Goal: Information Seeking & Learning: Learn about a topic

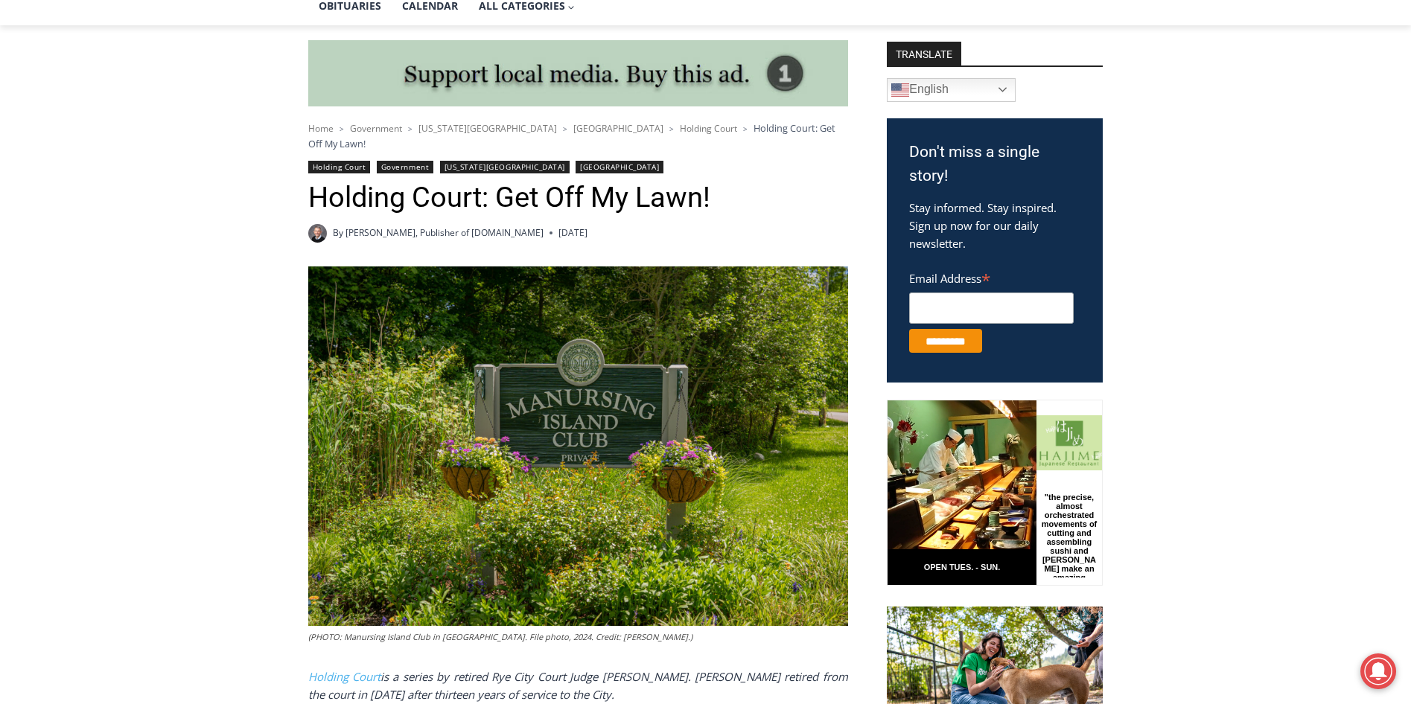
scroll to position [744, 0]
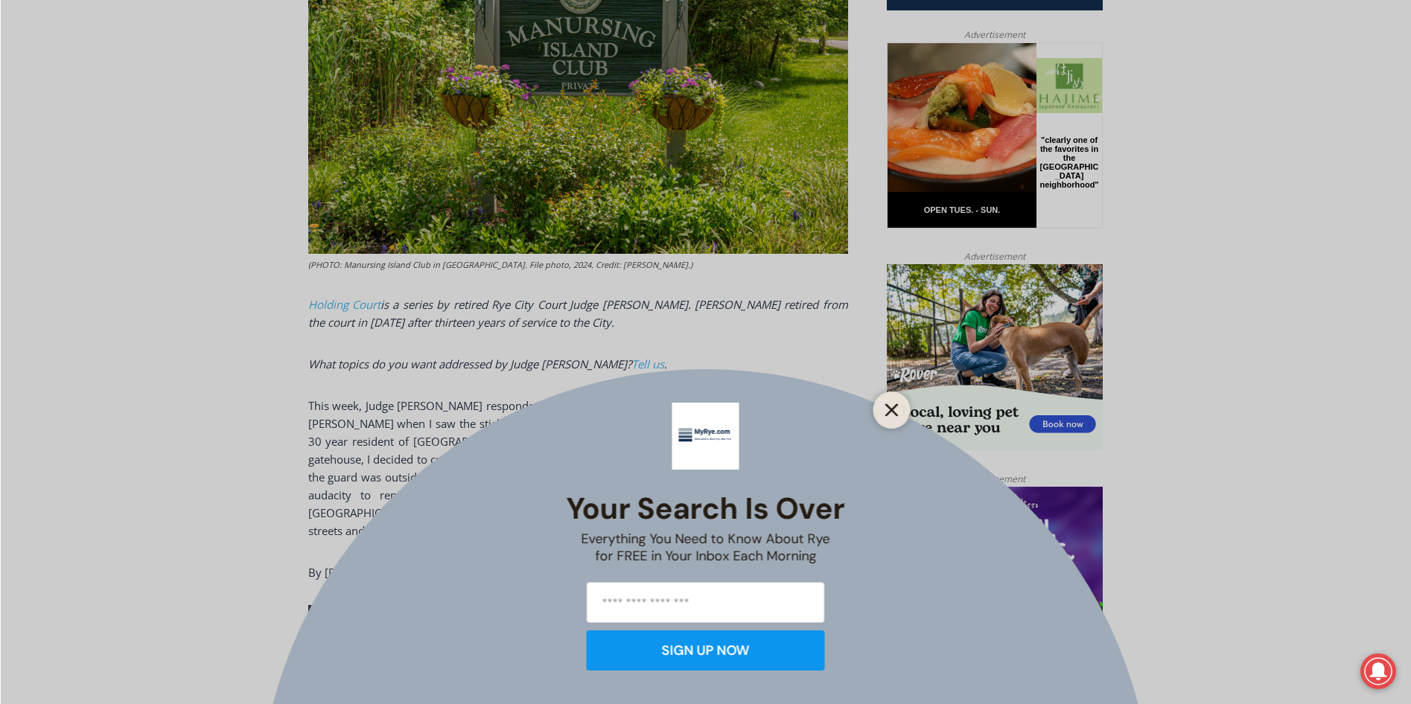
click at [897, 414] on icon "Close" at bounding box center [891, 409] width 13 height 13
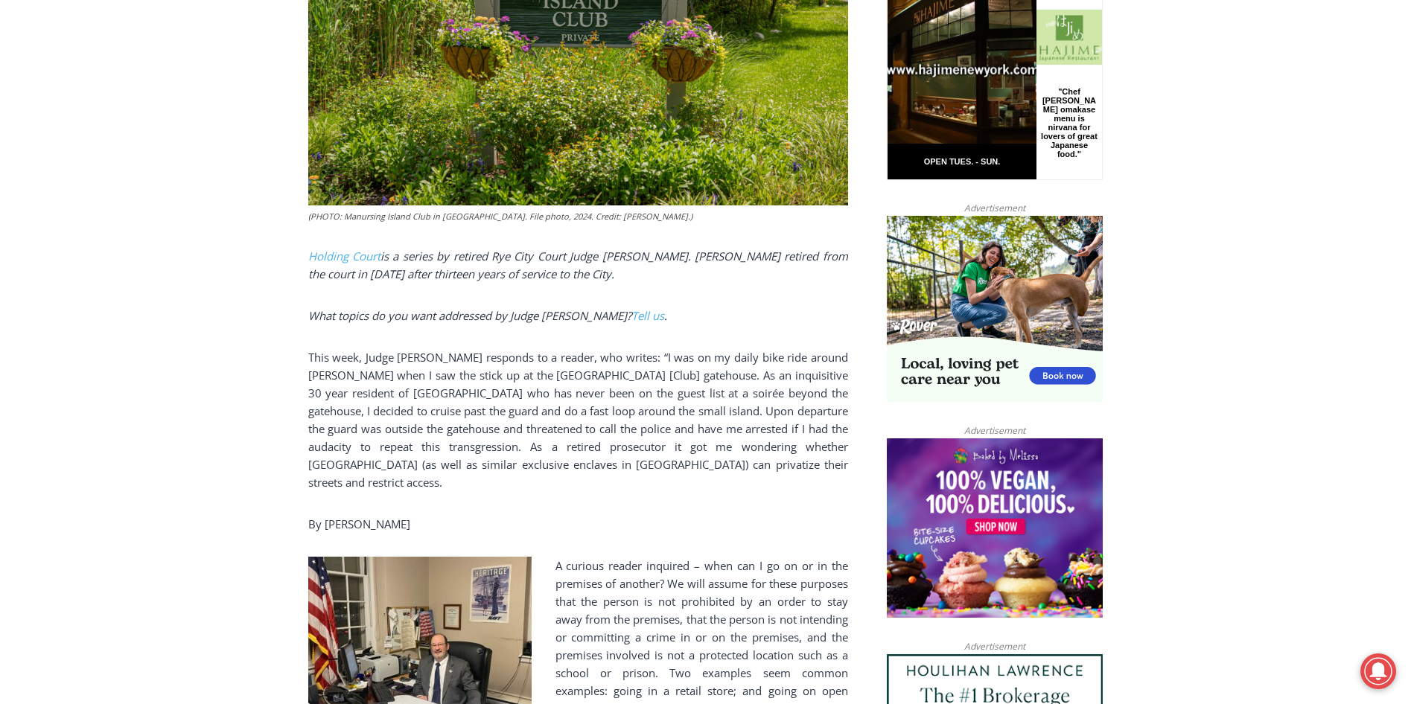
scroll to position [893, 0]
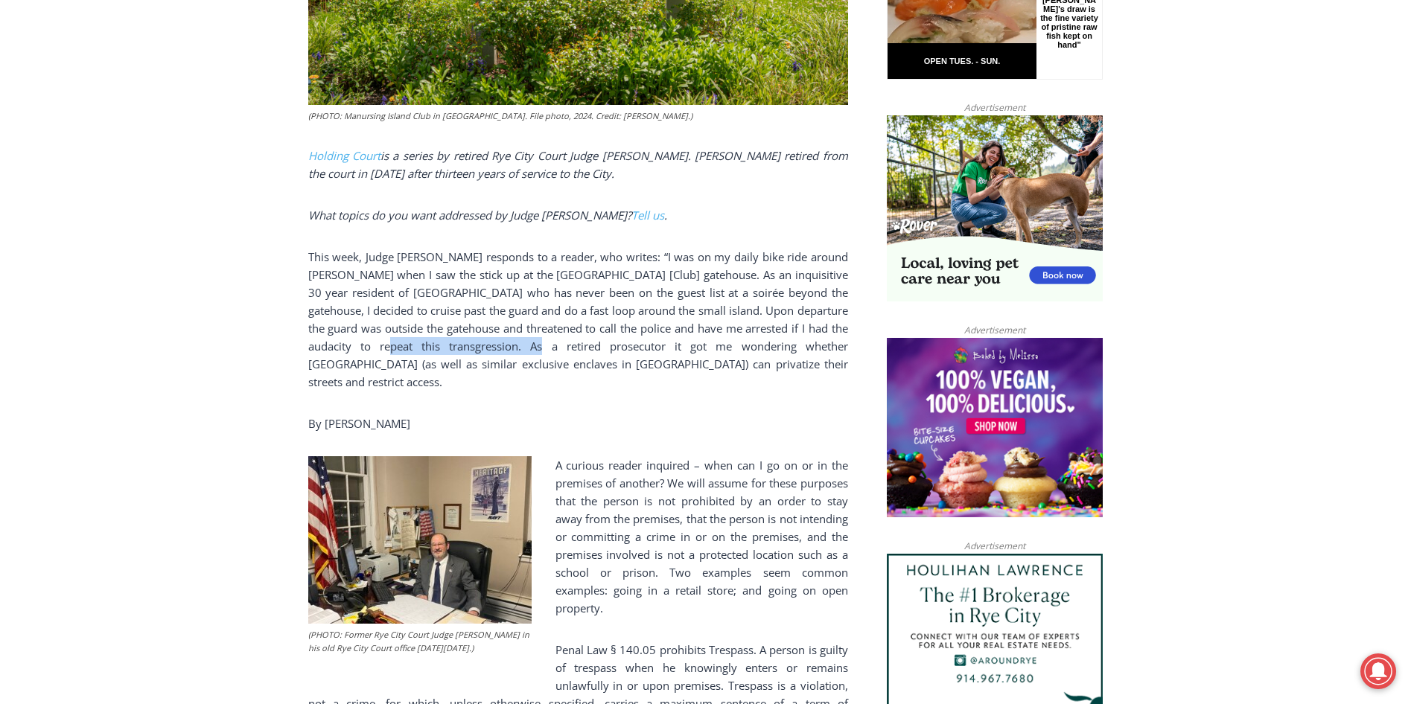
drag, startPoint x: 409, startPoint y: 333, endPoint x: 549, endPoint y: 337, distance: 140.0
click at [549, 337] on p "This week, Judge Latwin responds to a reader, who writes: “I was on my daily bi…" at bounding box center [578, 319] width 540 height 143
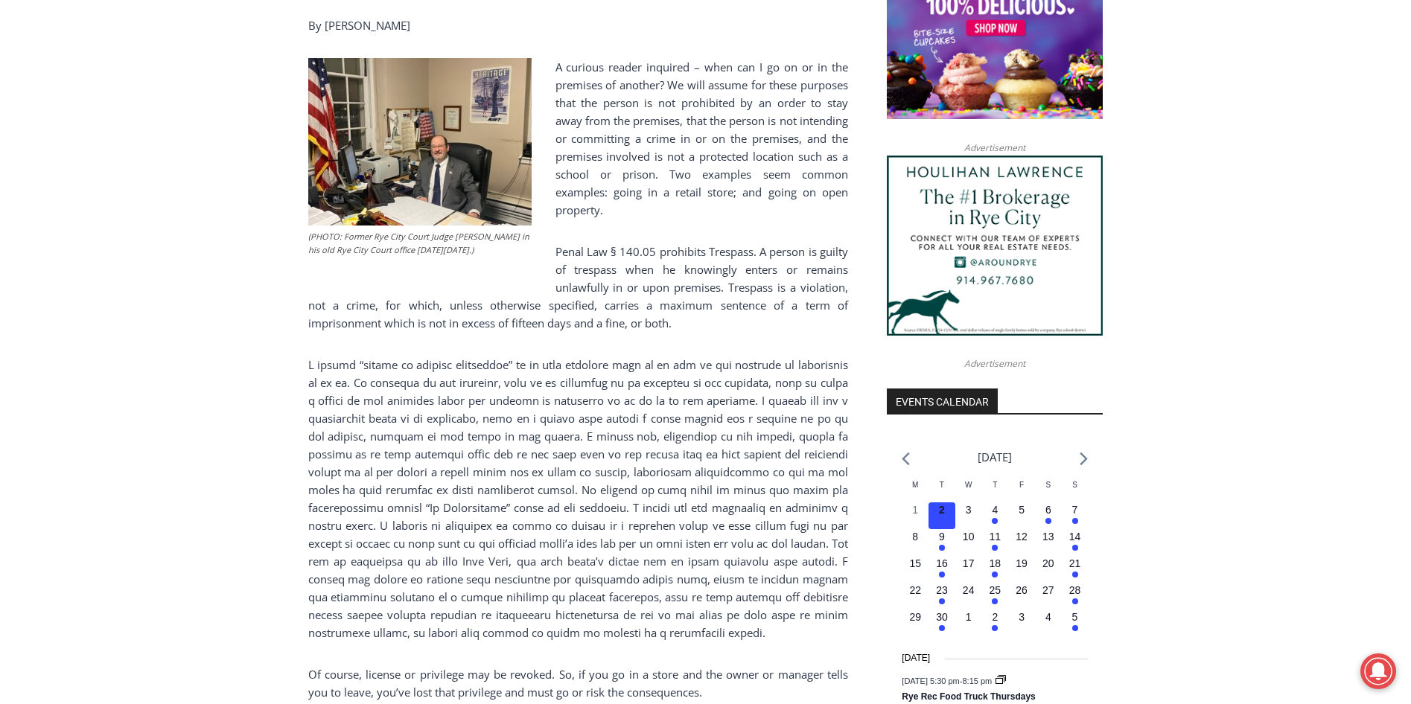
scroll to position [1266, 0]
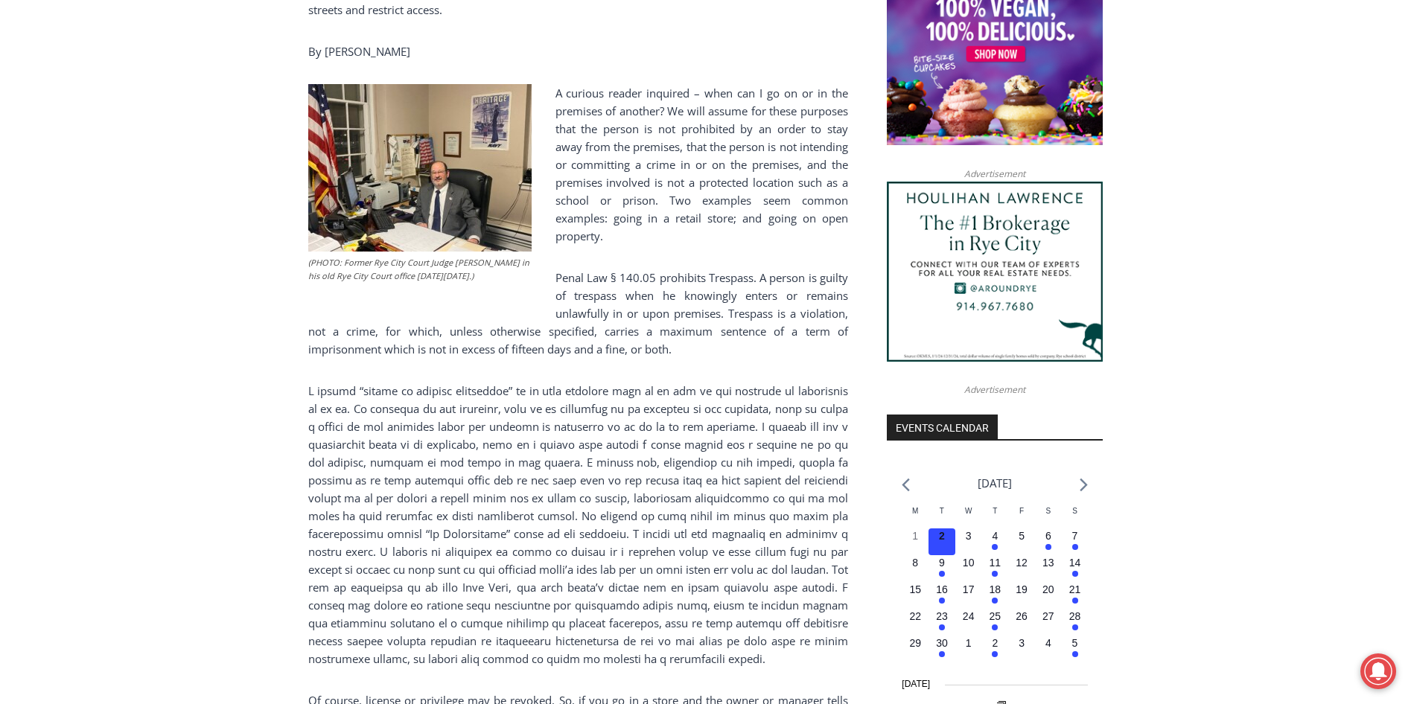
click at [645, 203] on p "A curious reader inquired – when can I go on or in the premises of another? We …" at bounding box center [578, 164] width 540 height 161
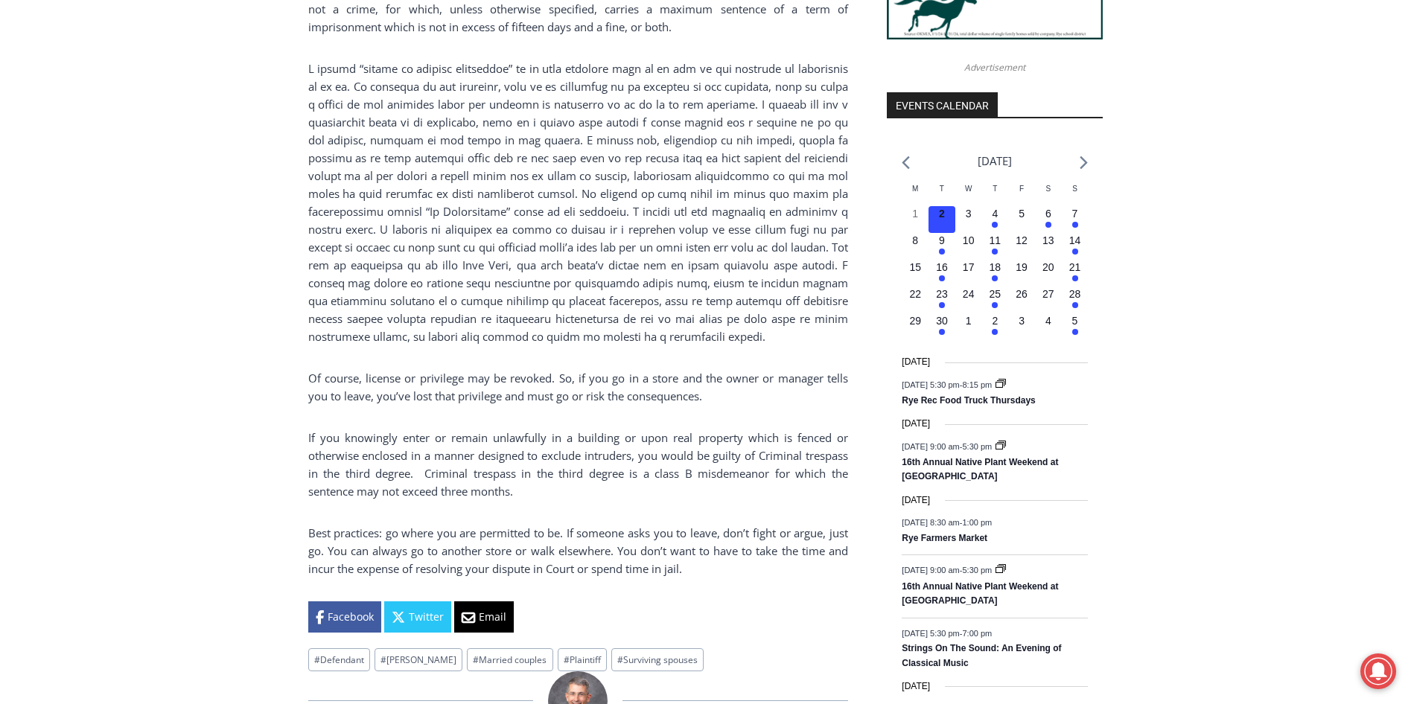
scroll to position [1563, 0]
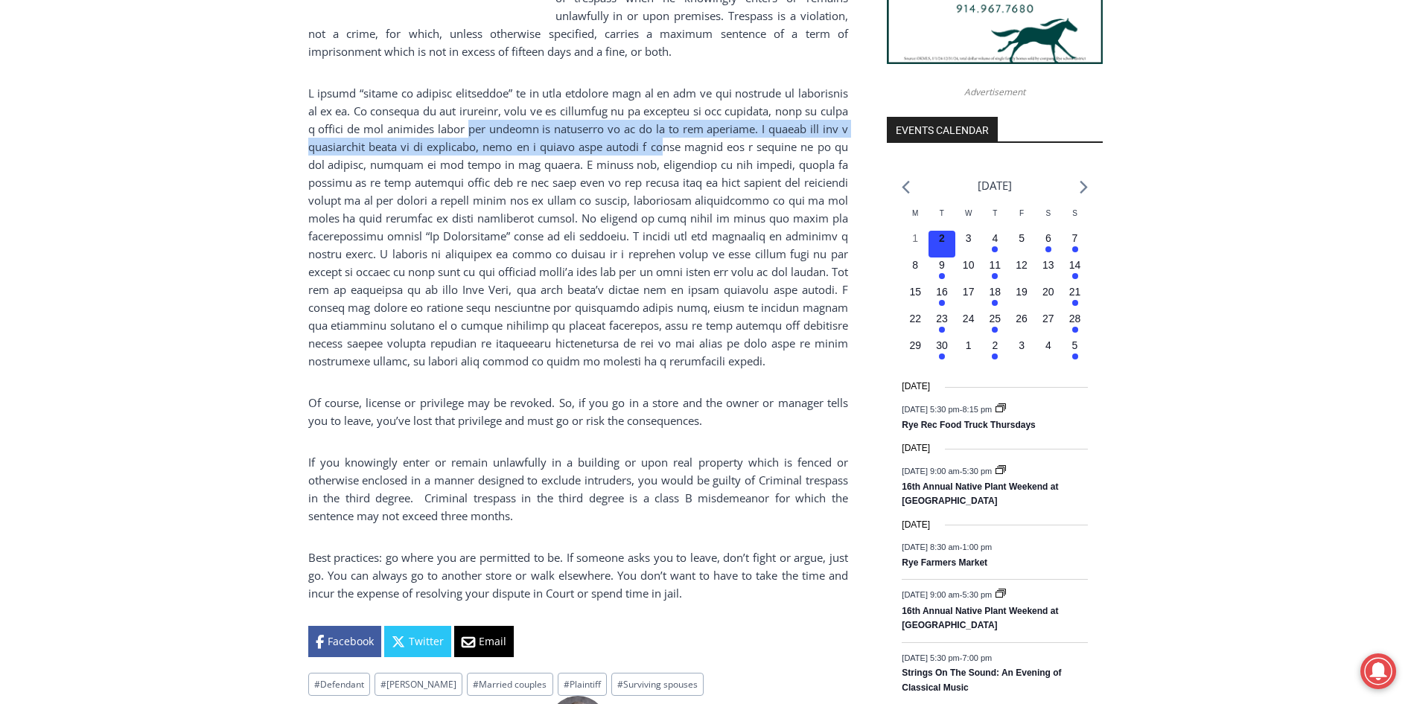
drag, startPoint x: 553, startPoint y: 100, endPoint x: 771, endPoint y: 121, distance: 219.1
click at [771, 121] on p at bounding box center [578, 227] width 540 height 286
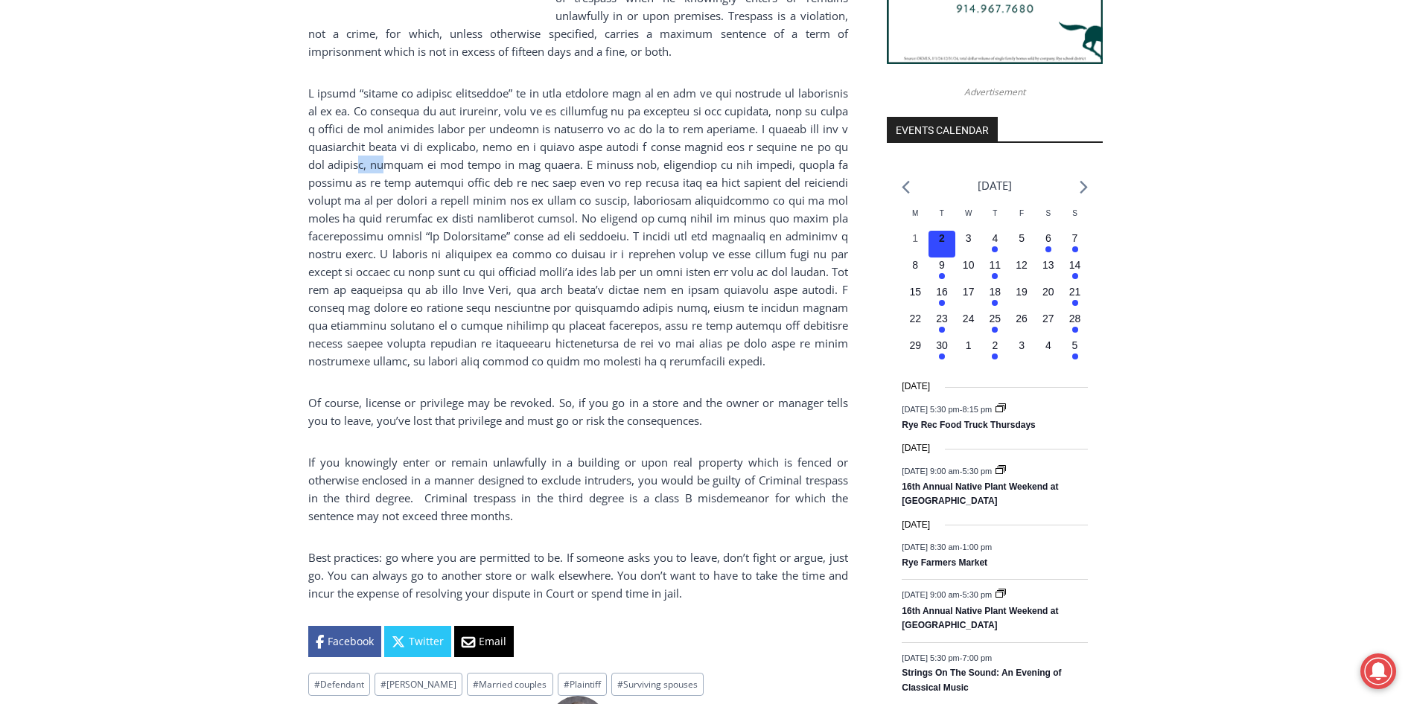
drag, startPoint x: 449, startPoint y: 135, endPoint x: 470, endPoint y: 139, distance: 22.0
click at [470, 139] on p at bounding box center [578, 227] width 540 height 286
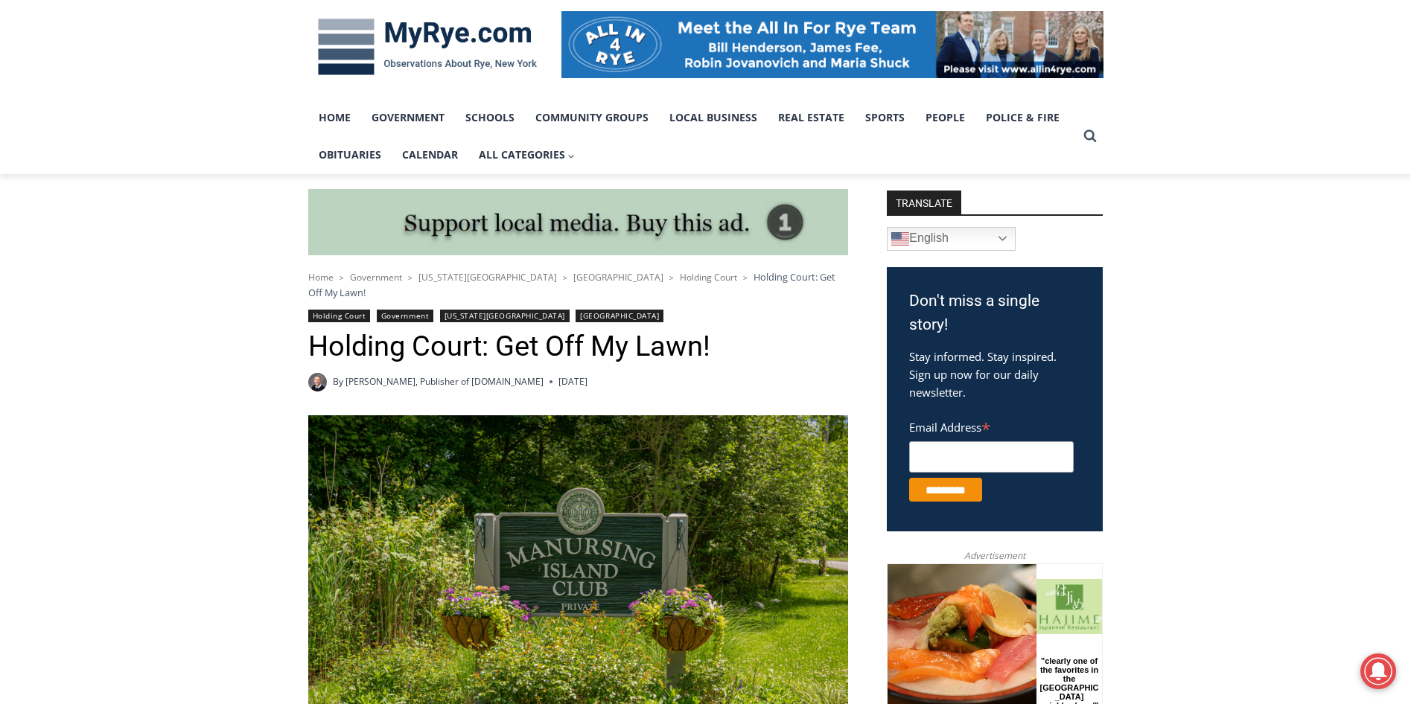
scroll to position [0, 0]
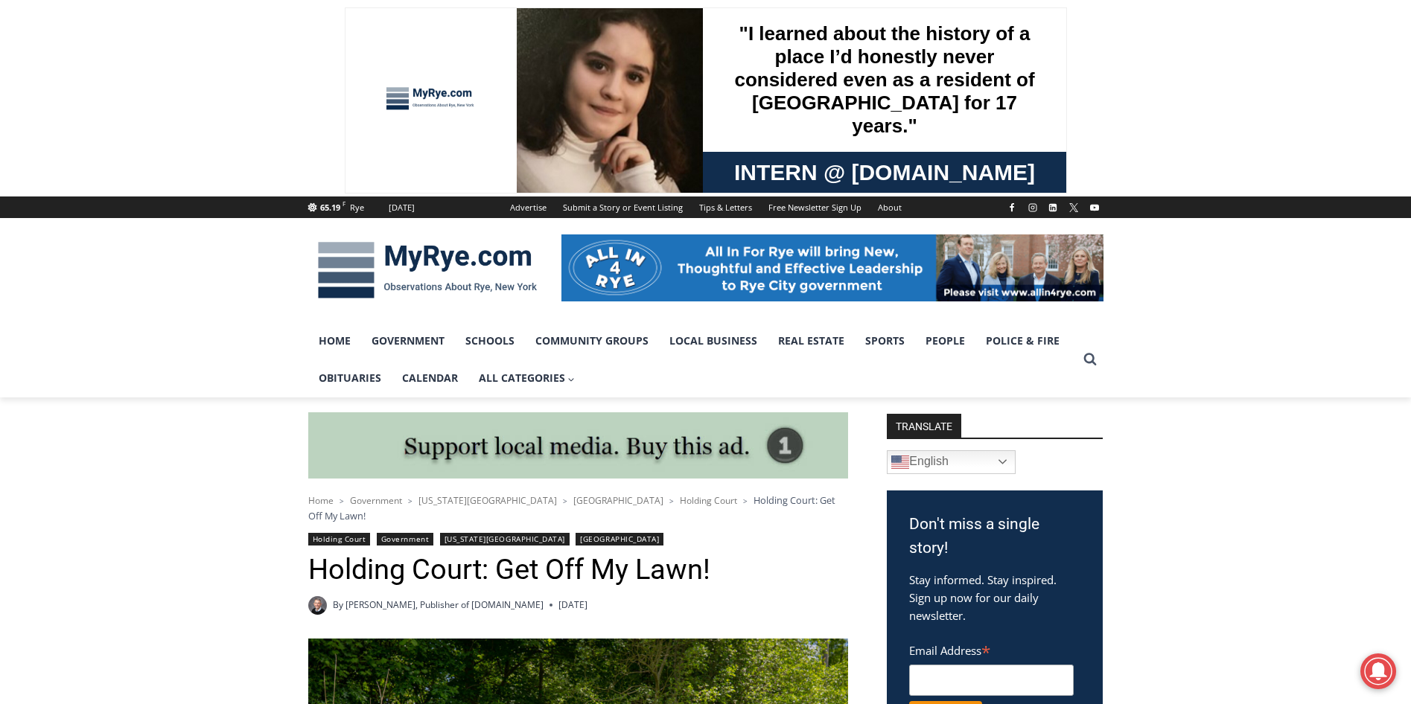
click at [378, 268] on img at bounding box center [427, 270] width 238 height 77
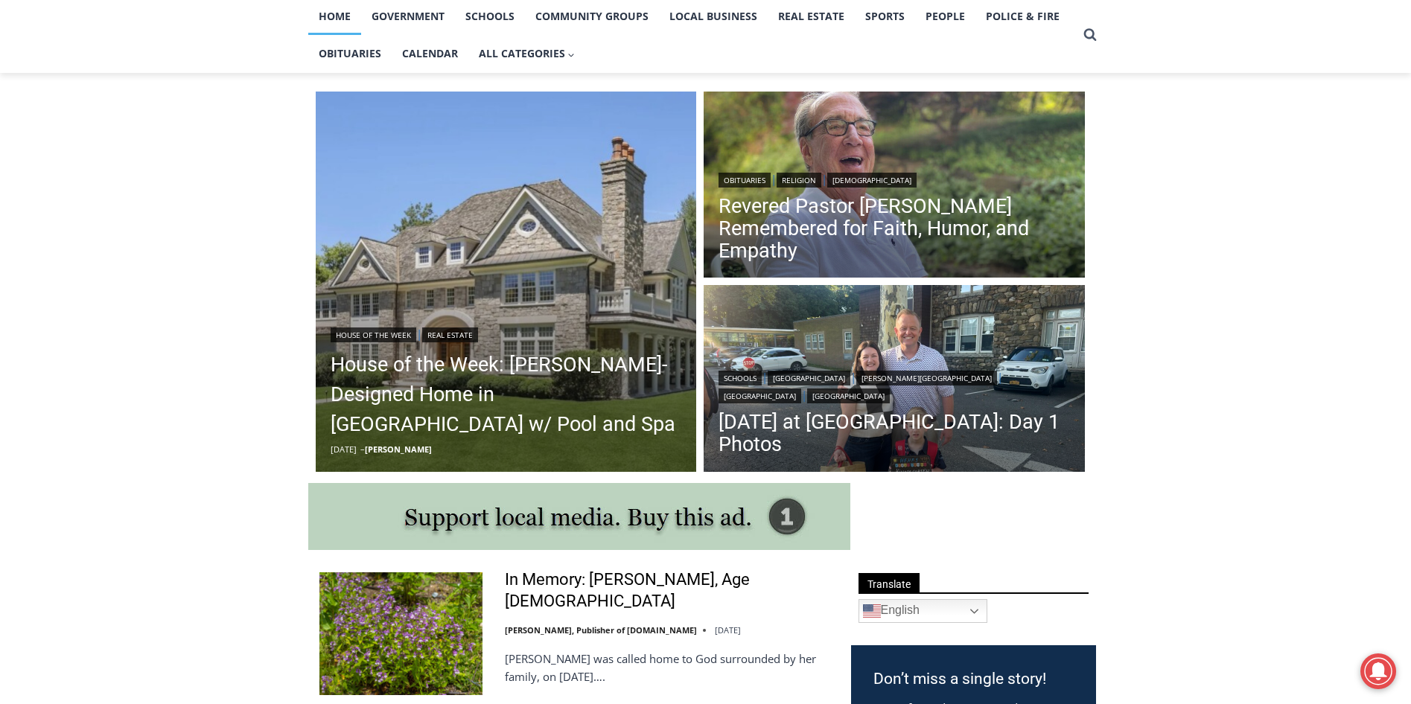
scroll to position [298, 0]
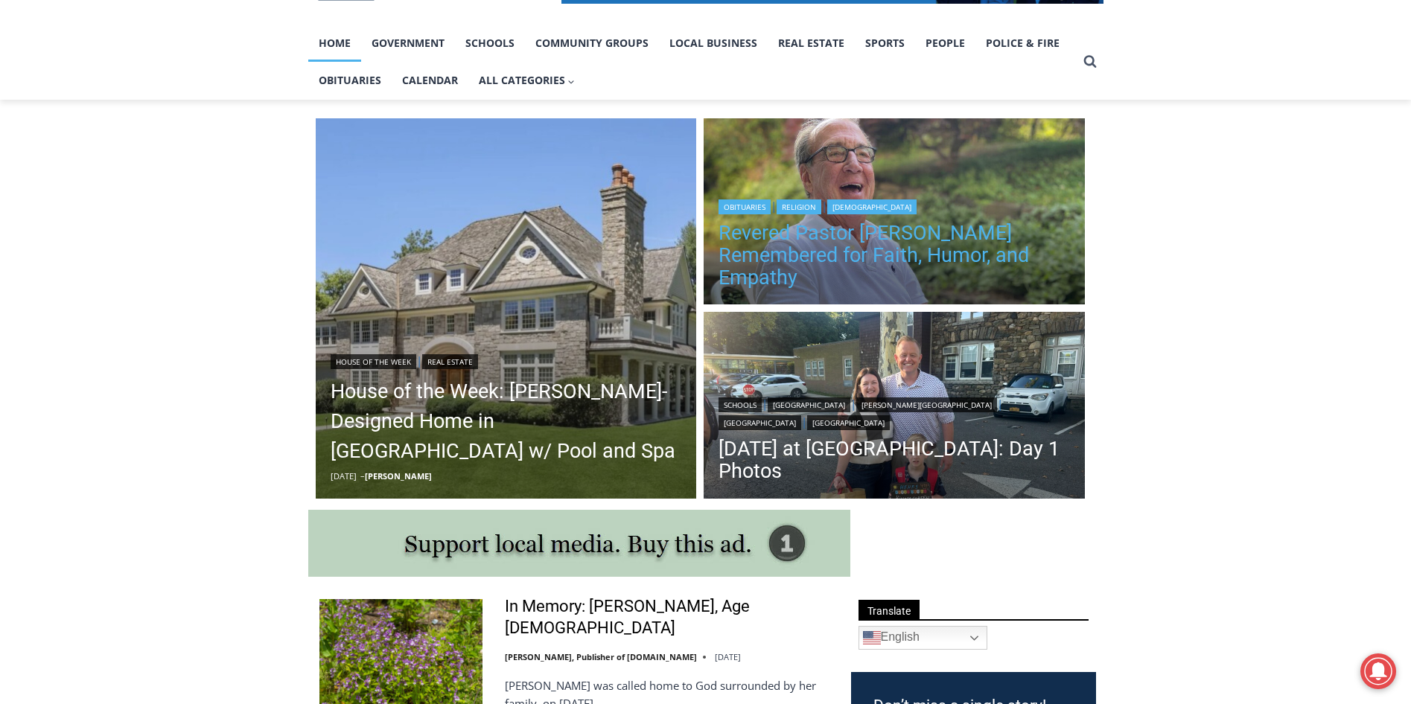
click at [1006, 272] on link "Revered Pastor Donald Poole Jr. Remembered for Faith, Humor, and Empathy" at bounding box center [893, 255] width 351 height 67
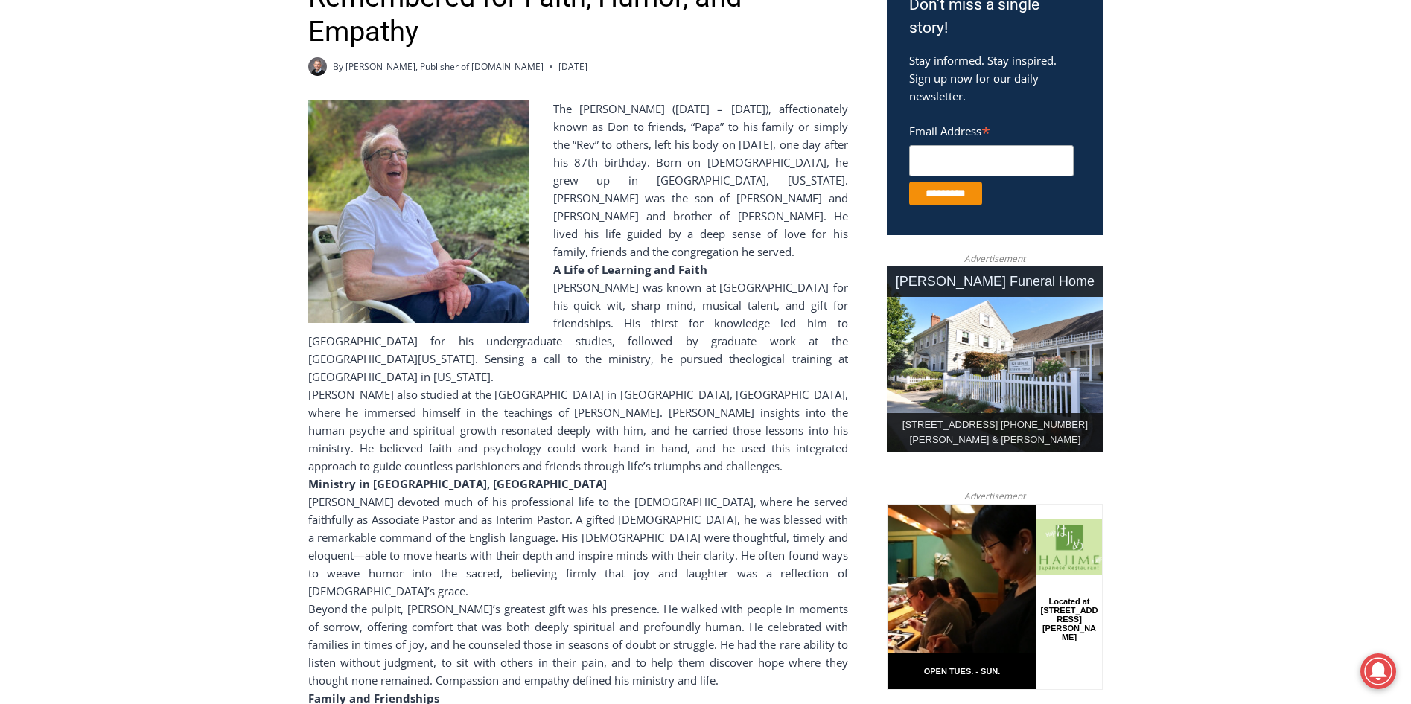
scroll to position [74, 0]
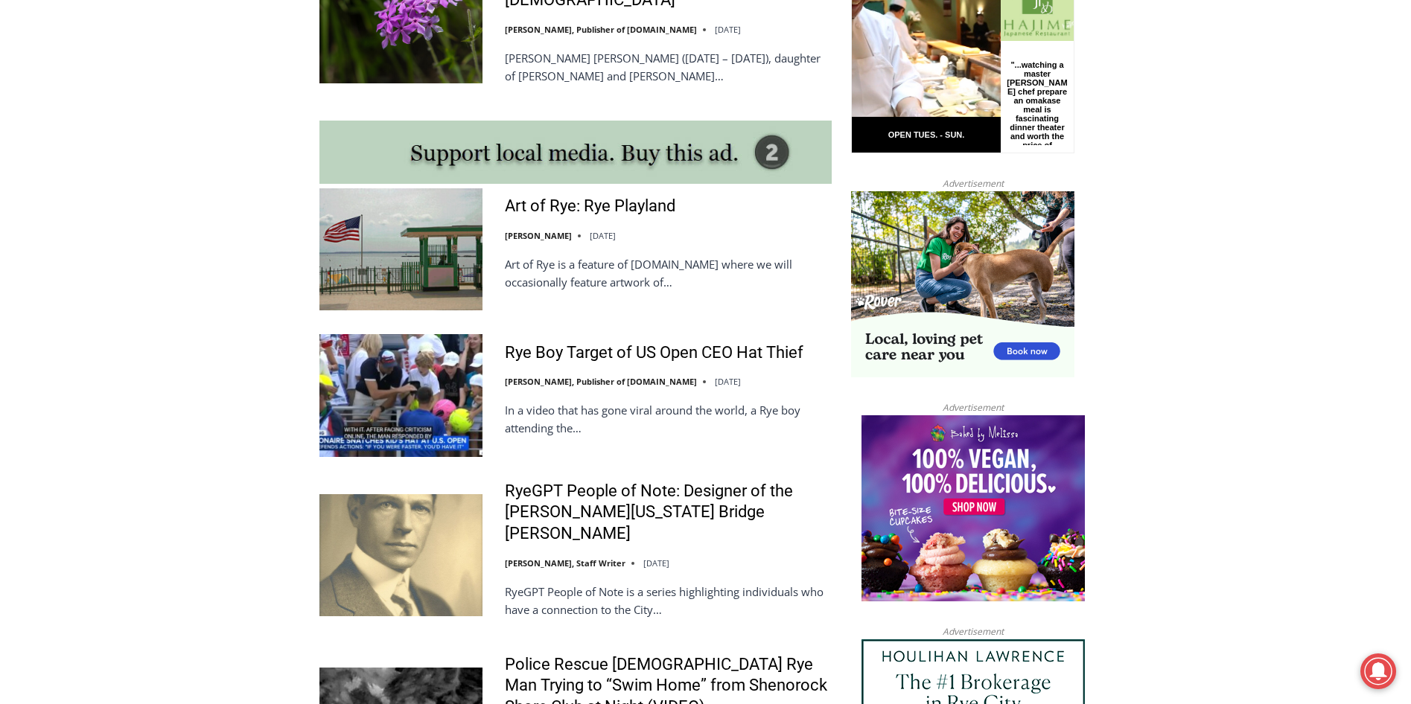
scroll to position [1340, 0]
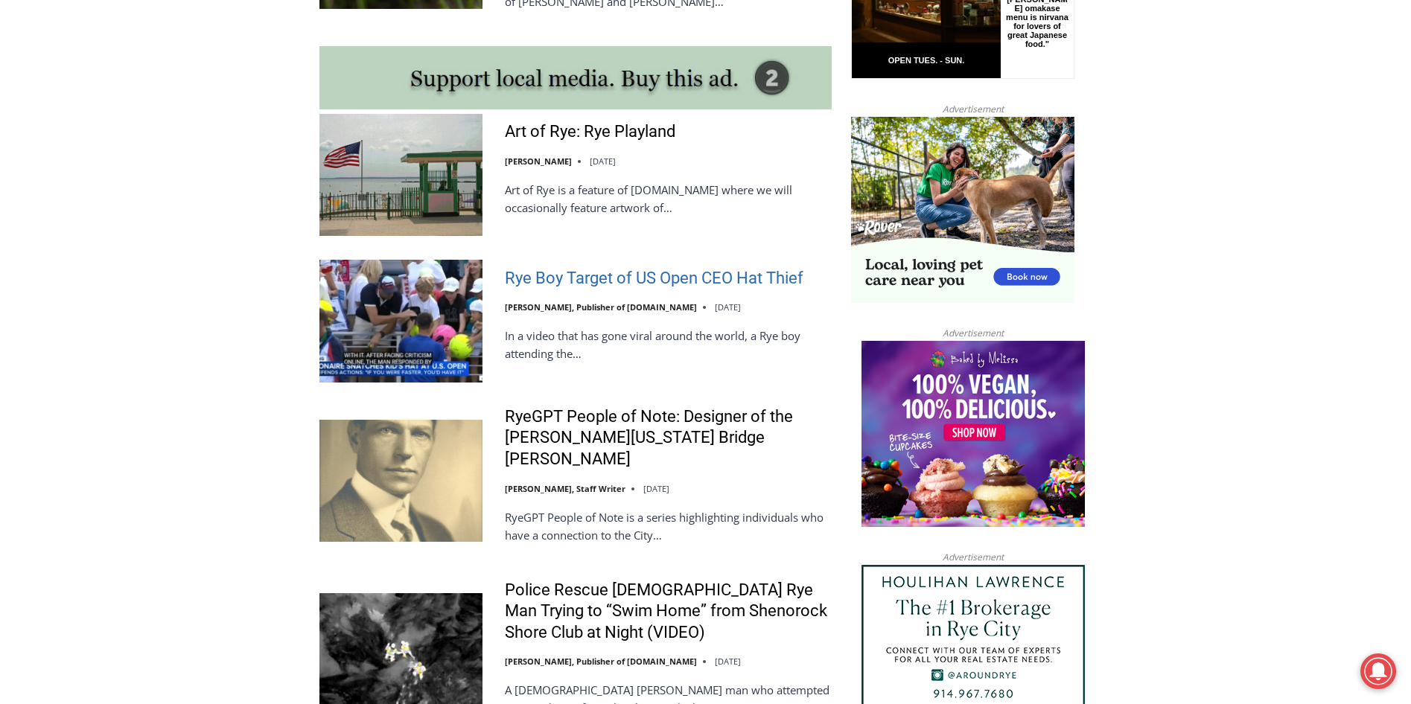
click at [682, 268] on link "Rye Boy Target of US Open CEO Hat Thief" at bounding box center [654, 279] width 299 height 22
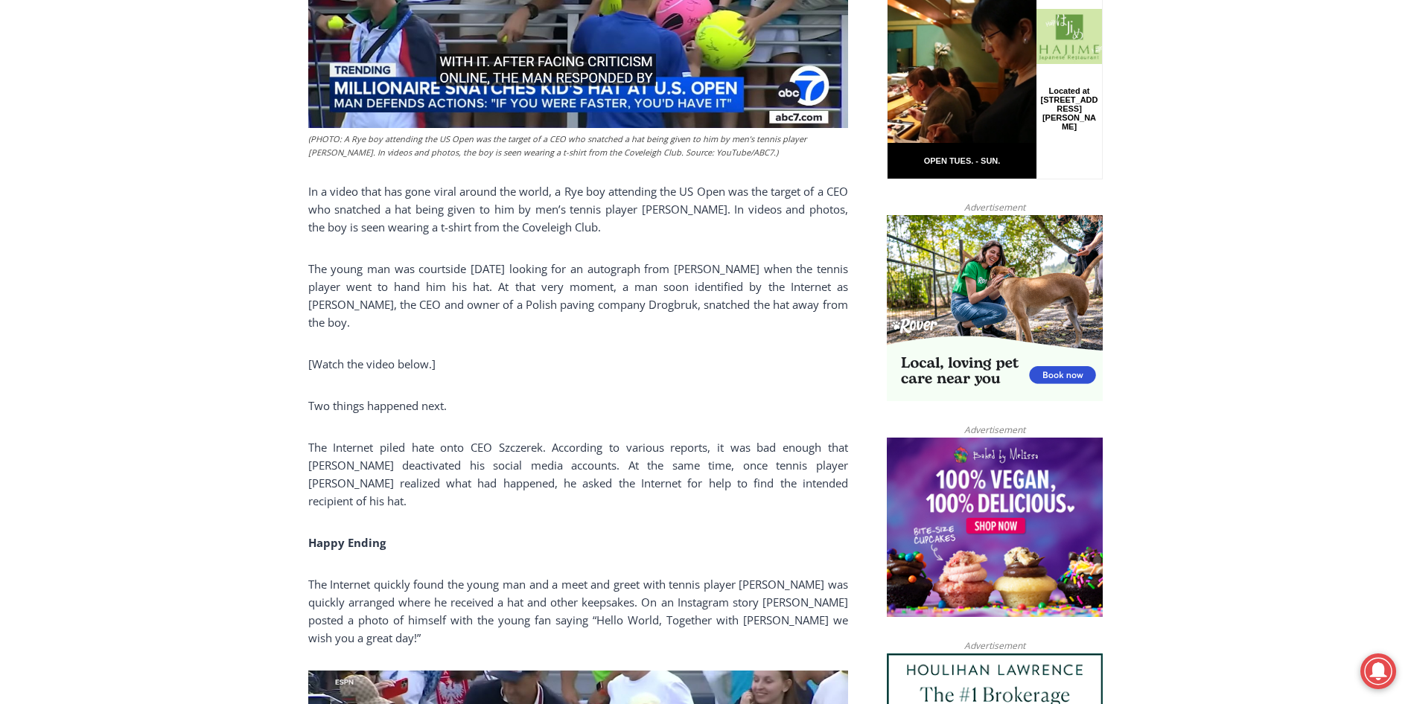
scroll to position [893, 0]
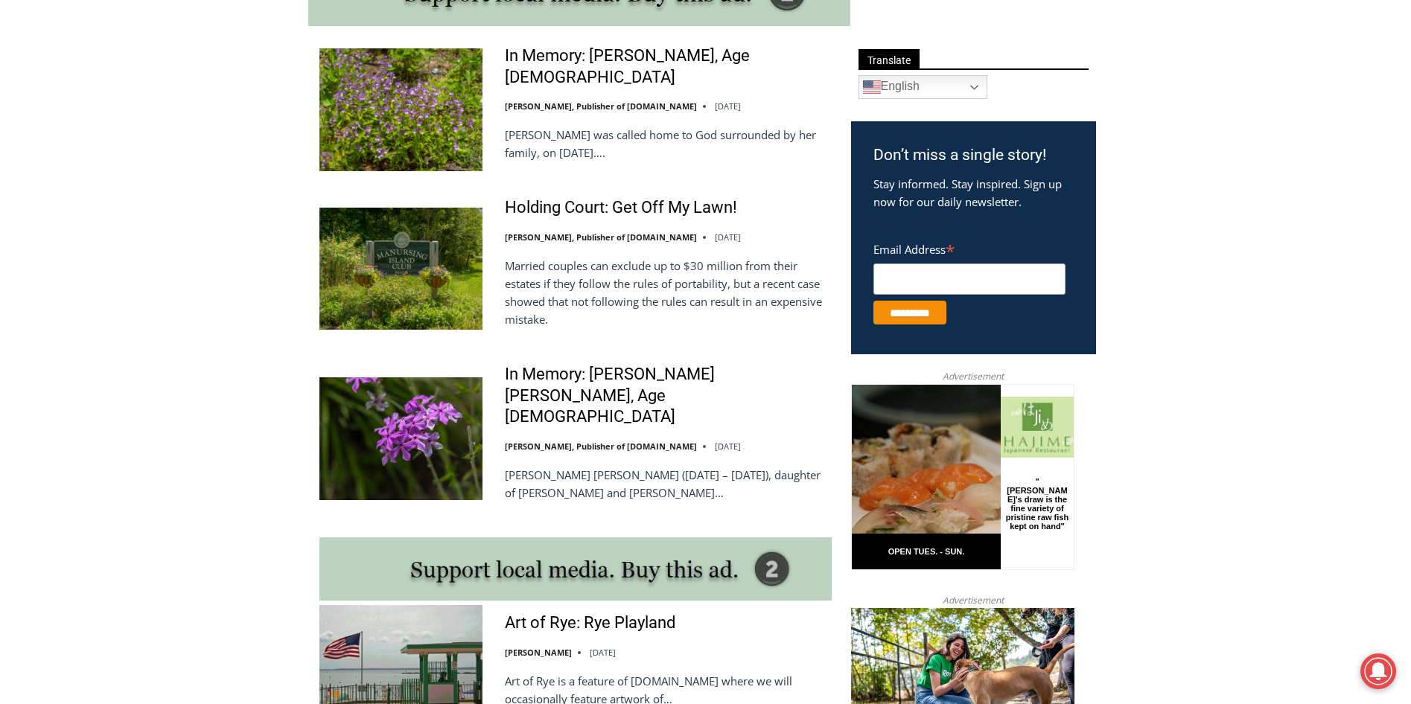
scroll to position [857, 0]
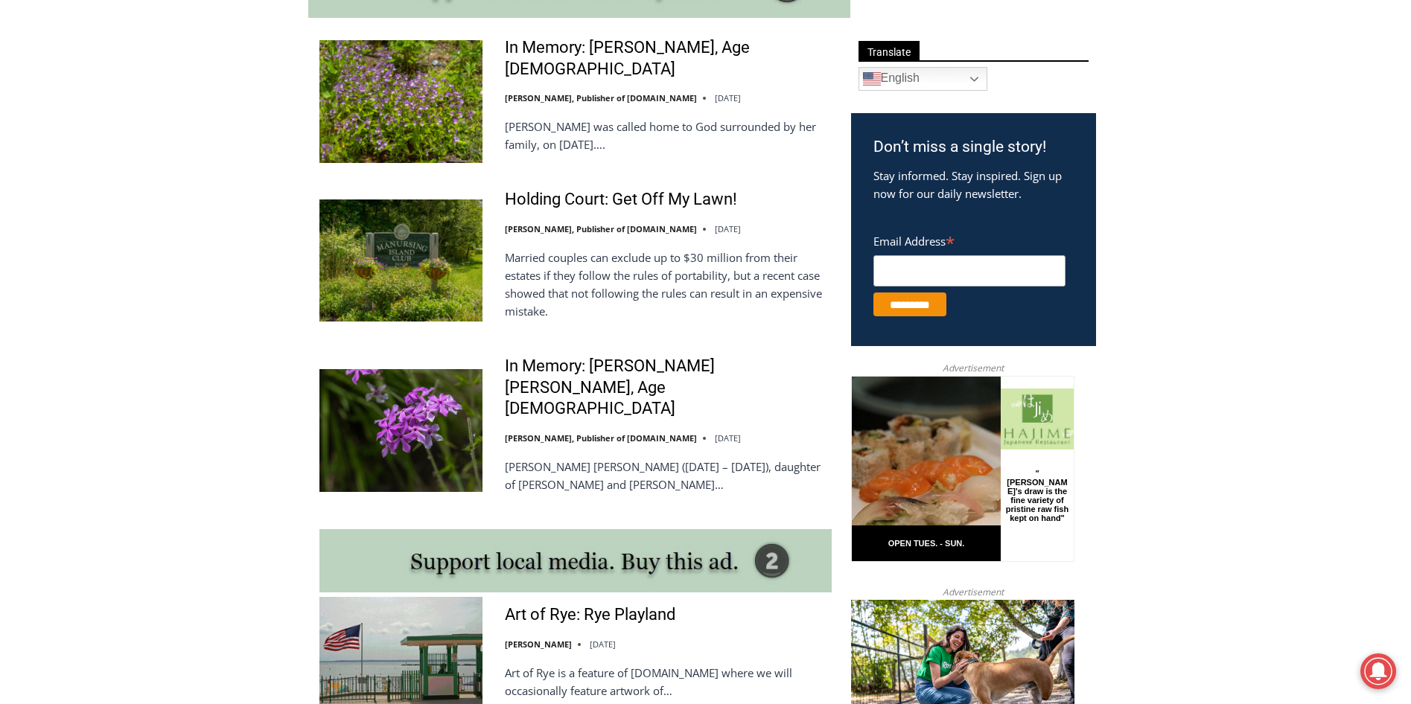
click at [481, 226] on img at bounding box center [400, 261] width 163 height 122
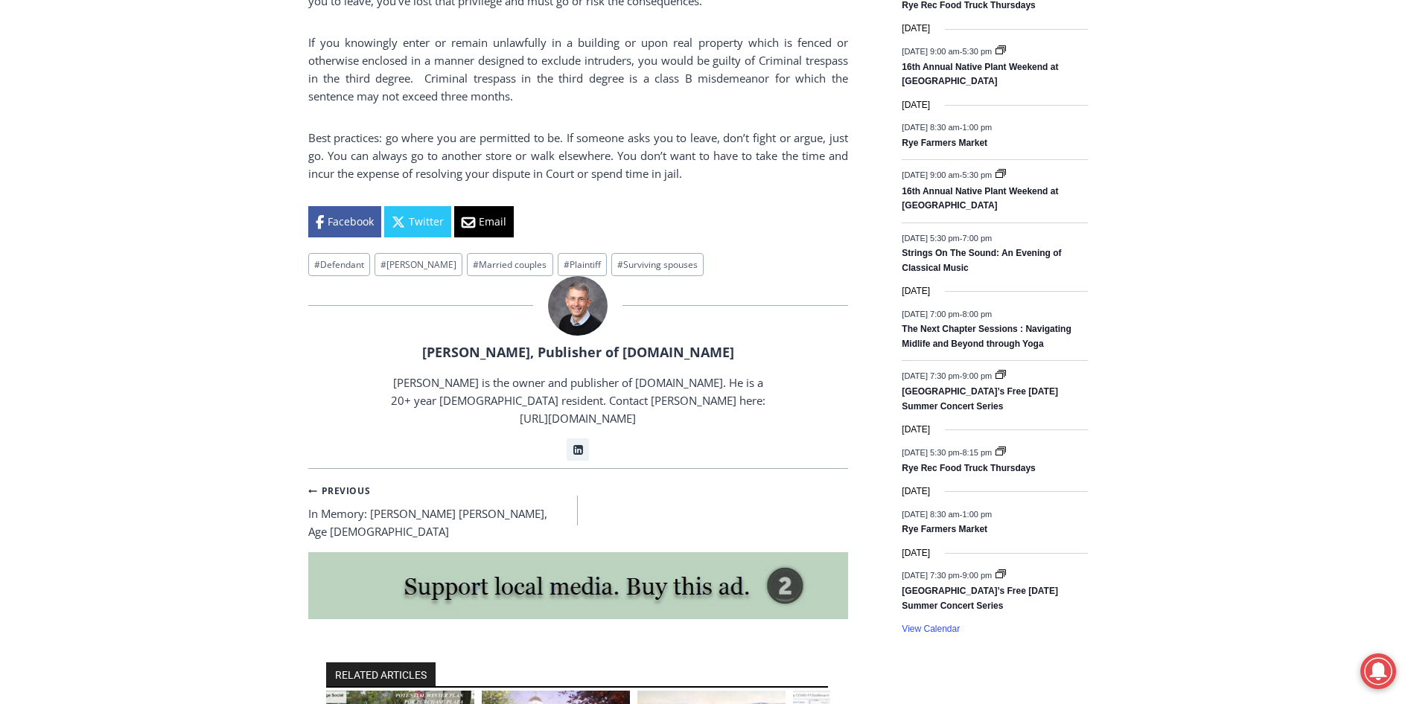
scroll to position [2010, 0]
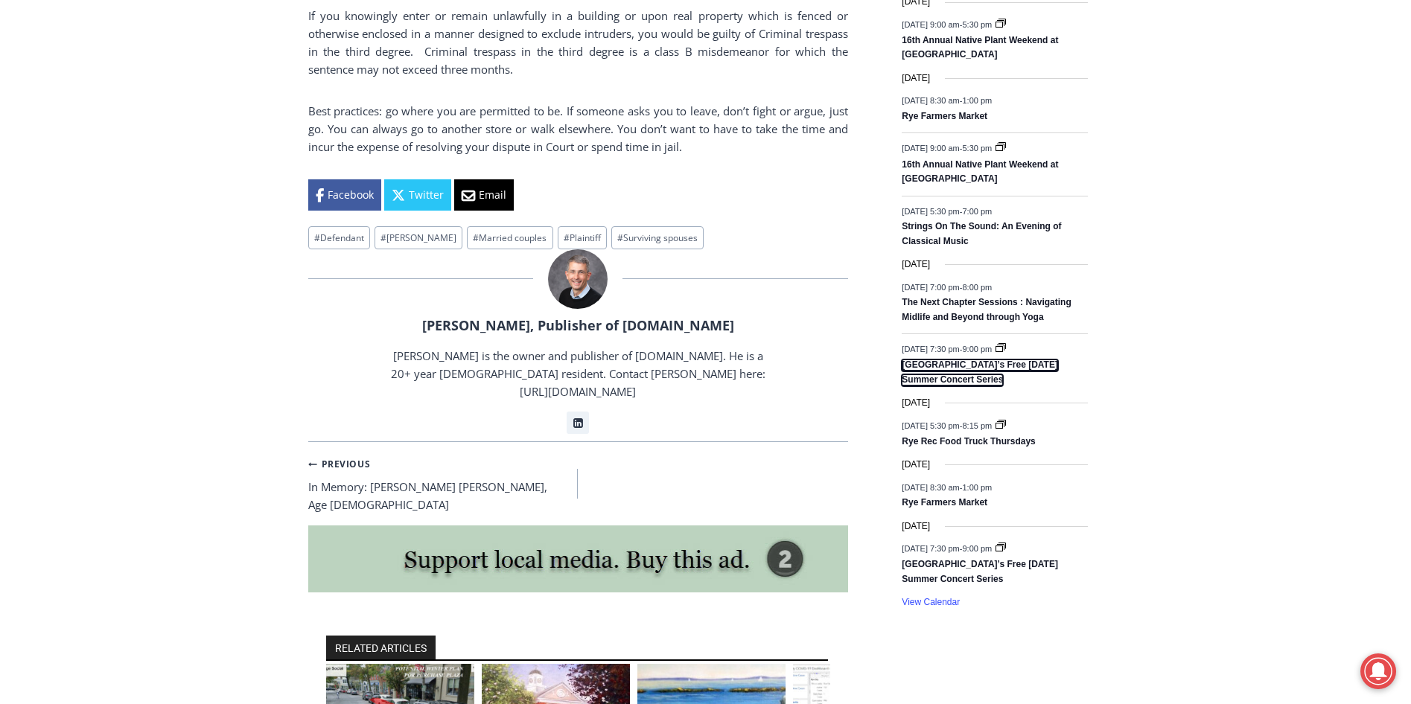
click at [951, 380] on link "[GEOGRAPHIC_DATA]’s Free [DATE] Summer Concert Series" at bounding box center [980, 373] width 156 height 26
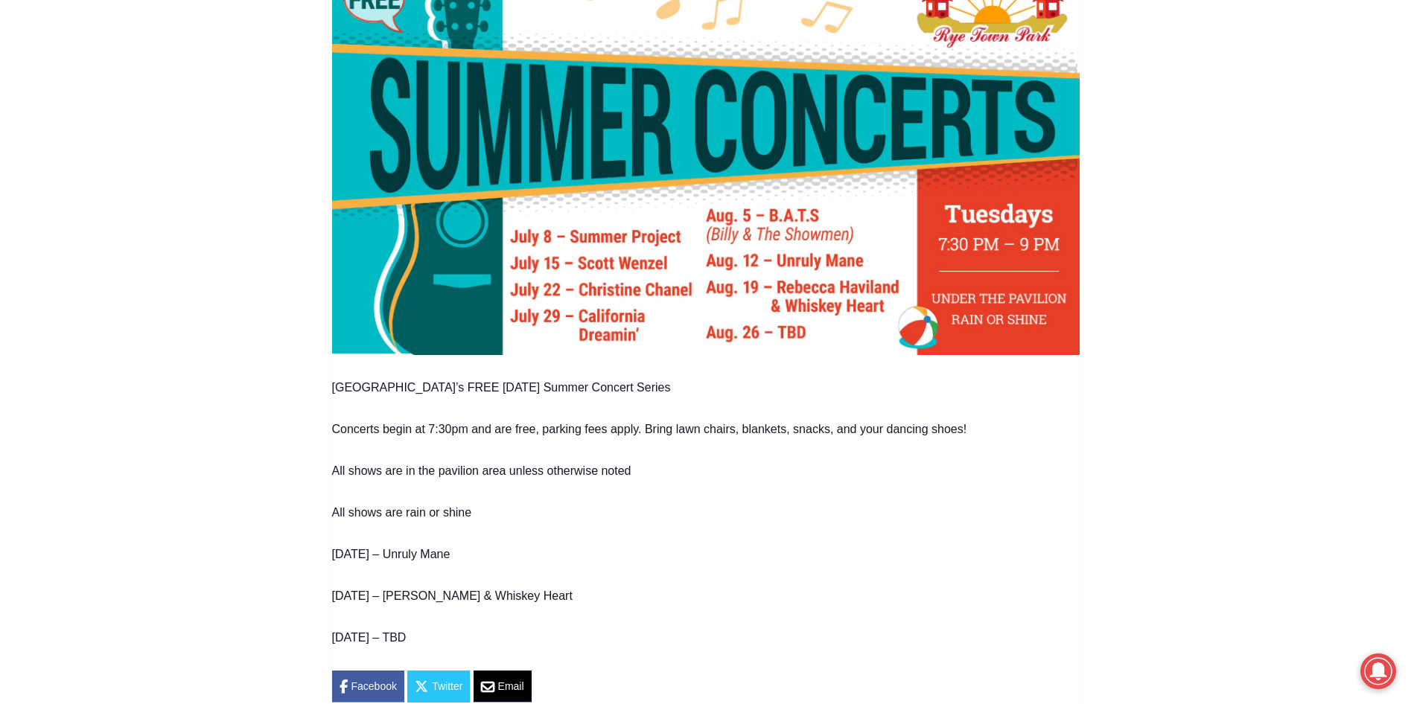
scroll to position [744, 0]
